Goal: Navigation & Orientation: Understand site structure

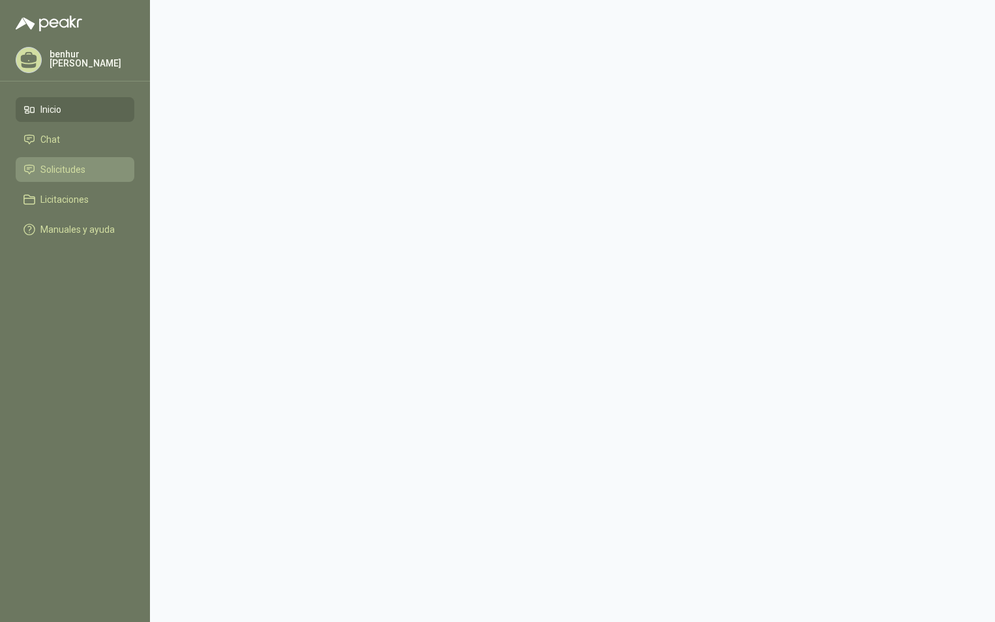
click at [54, 170] on span "Solicitudes" at bounding box center [62, 169] width 45 height 14
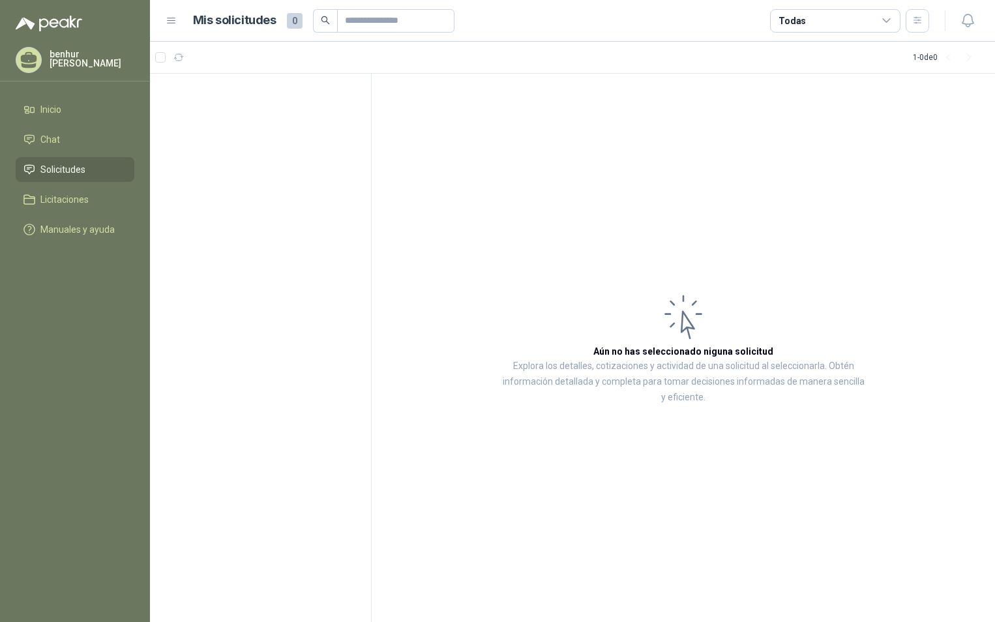
click at [64, 165] on span "Solicitudes" at bounding box center [62, 169] width 45 height 14
click at [46, 113] on span "Inicio" at bounding box center [50, 109] width 21 height 14
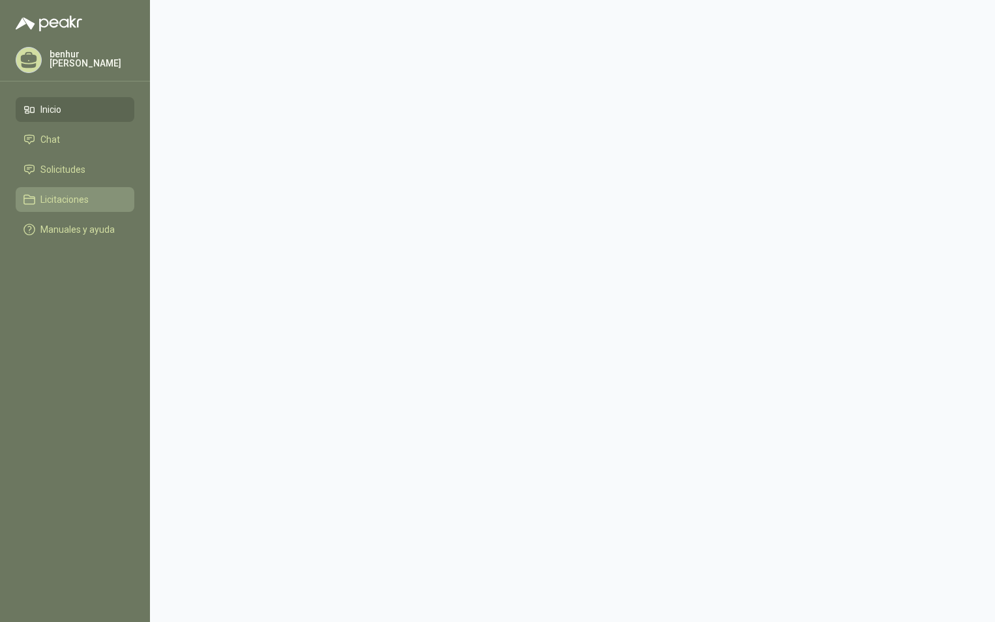
click at [53, 198] on span "Licitaciones" at bounding box center [64, 199] width 48 height 14
click at [101, 207] on link "Licitaciones" at bounding box center [75, 199] width 119 height 25
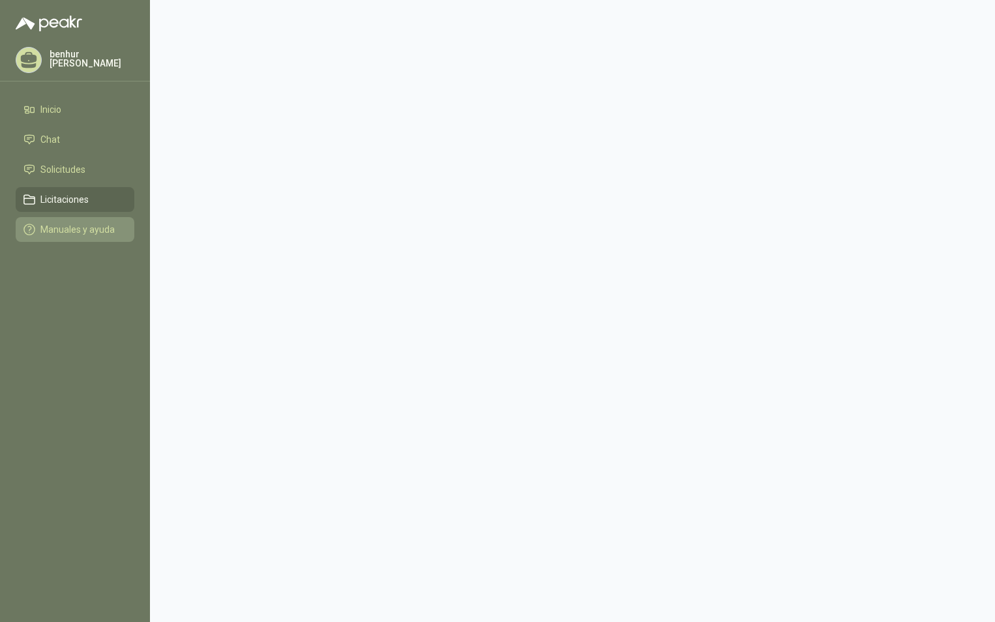
click at [93, 233] on span "Manuales y ayuda" at bounding box center [77, 229] width 74 height 14
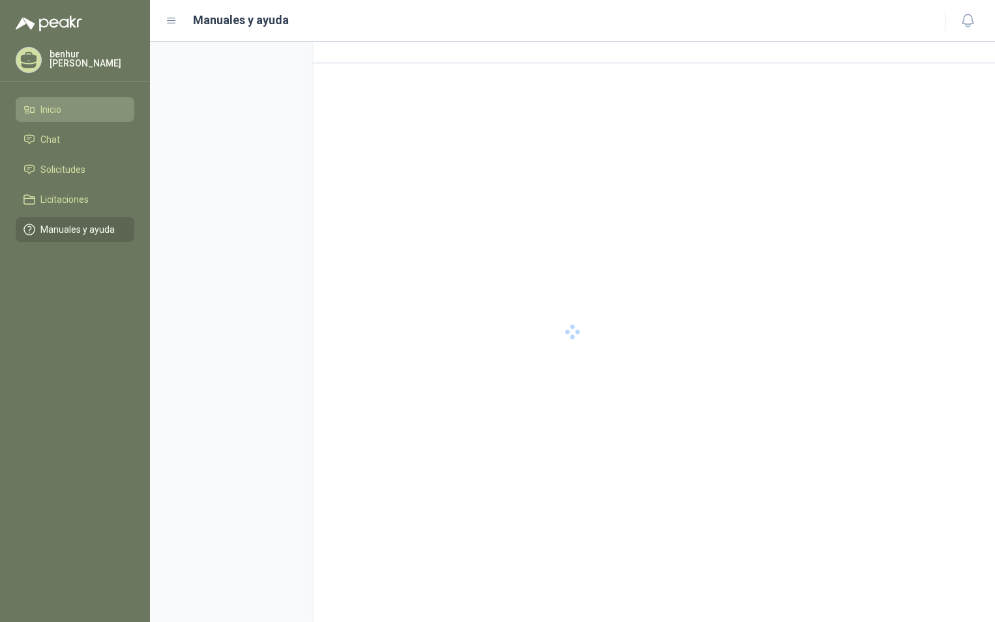
click at [65, 111] on li "Inicio" at bounding box center [74, 109] width 103 height 14
click at [86, 61] on p "[PERSON_NAME]" at bounding box center [92, 59] width 85 height 18
click at [76, 284] on menu "[PERSON_NAME] Inicio Chat Solicitudes Licitaciones Manuales y ayuda" at bounding box center [75, 311] width 150 height 622
